Goal: Information Seeking & Learning: Learn about a topic

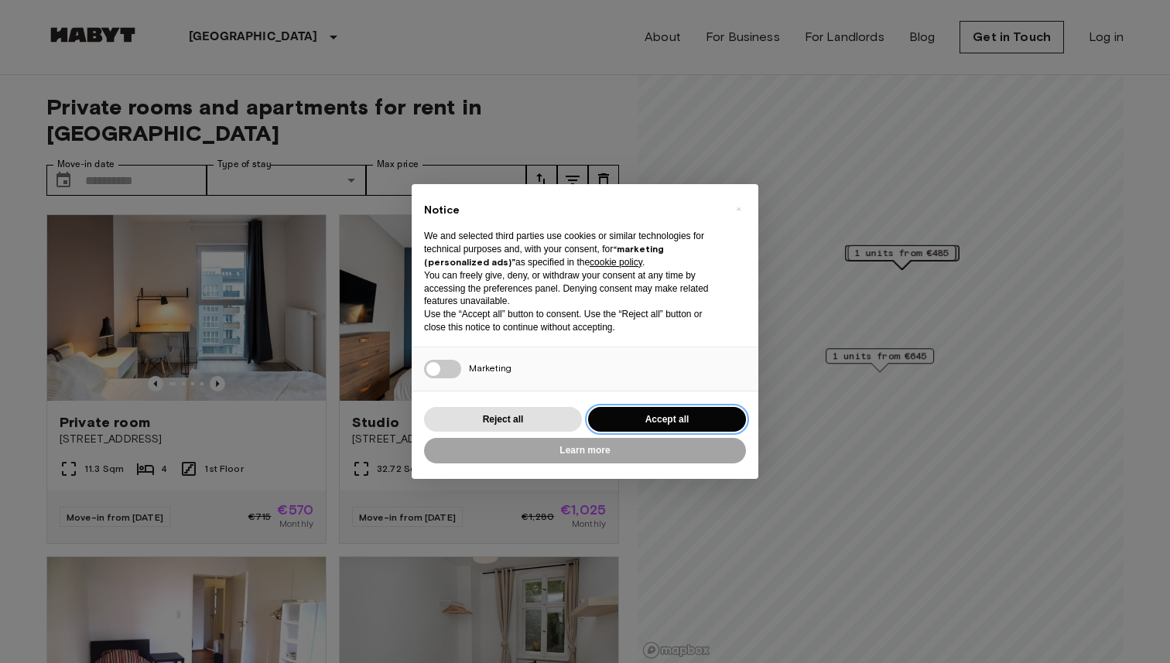
click at [638, 414] on button "Accept all" at bounding box center [667, 420] width 158 height 26
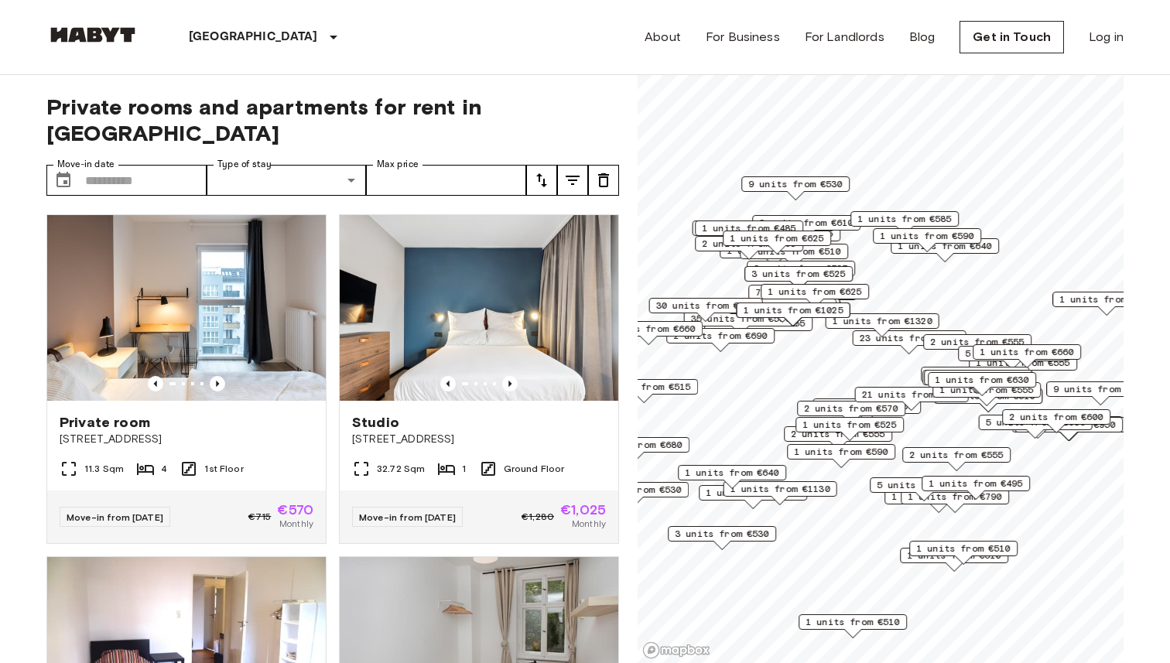
click at [647, 32] on div "[GEOGRAPHIC_DATA] [GEOGRAPHIC_DATA] [GEOGRAPHIC_DATA] [GEOGRAPHIC_DATA] [GEOGRA…" at bounding box center [584, 37] width 1077 height 74
click at [671, 42] on link "About" at bounding box center [663, 37] width 36 height 19
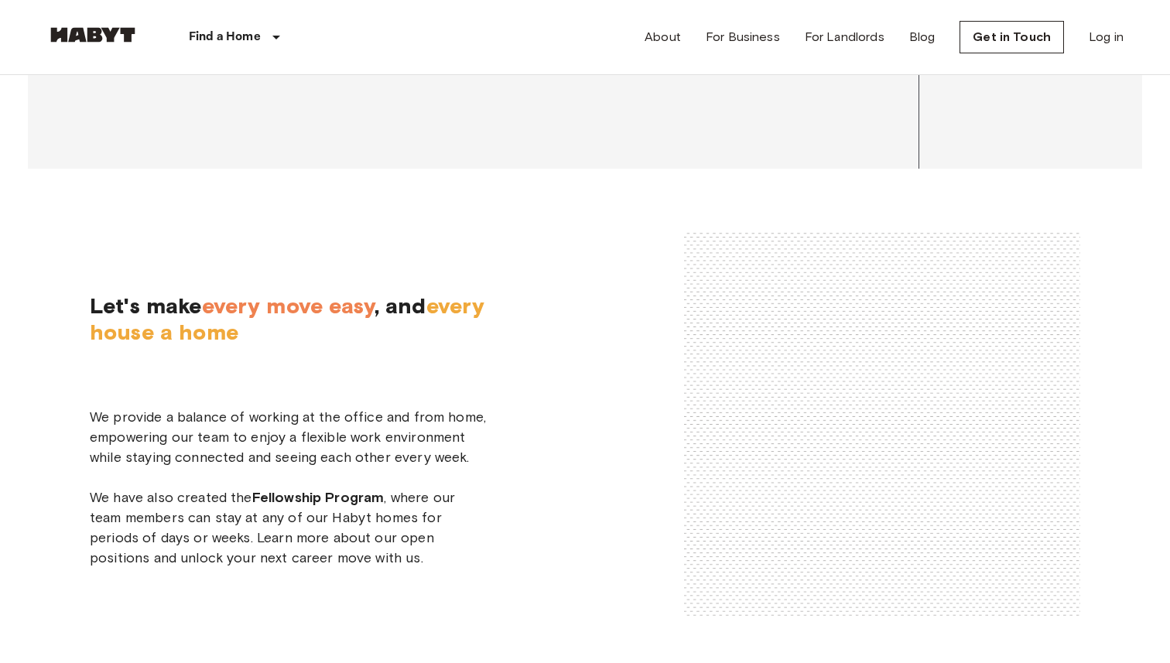
scroll to position [2304, 0]
copy span "[PERSON_NAME]"
